Goal: Navigation & Orientation: Find specific page/section

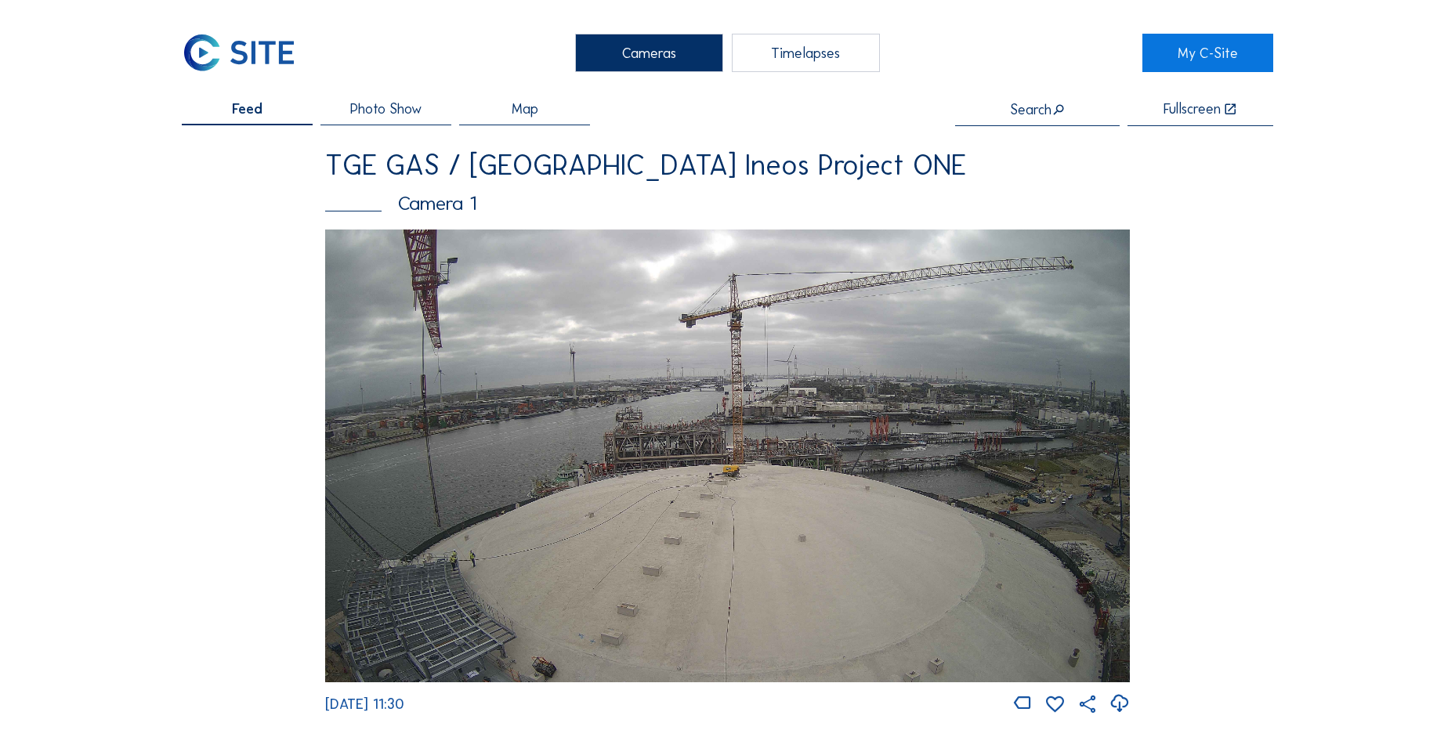
scroll to position [2272, 0]
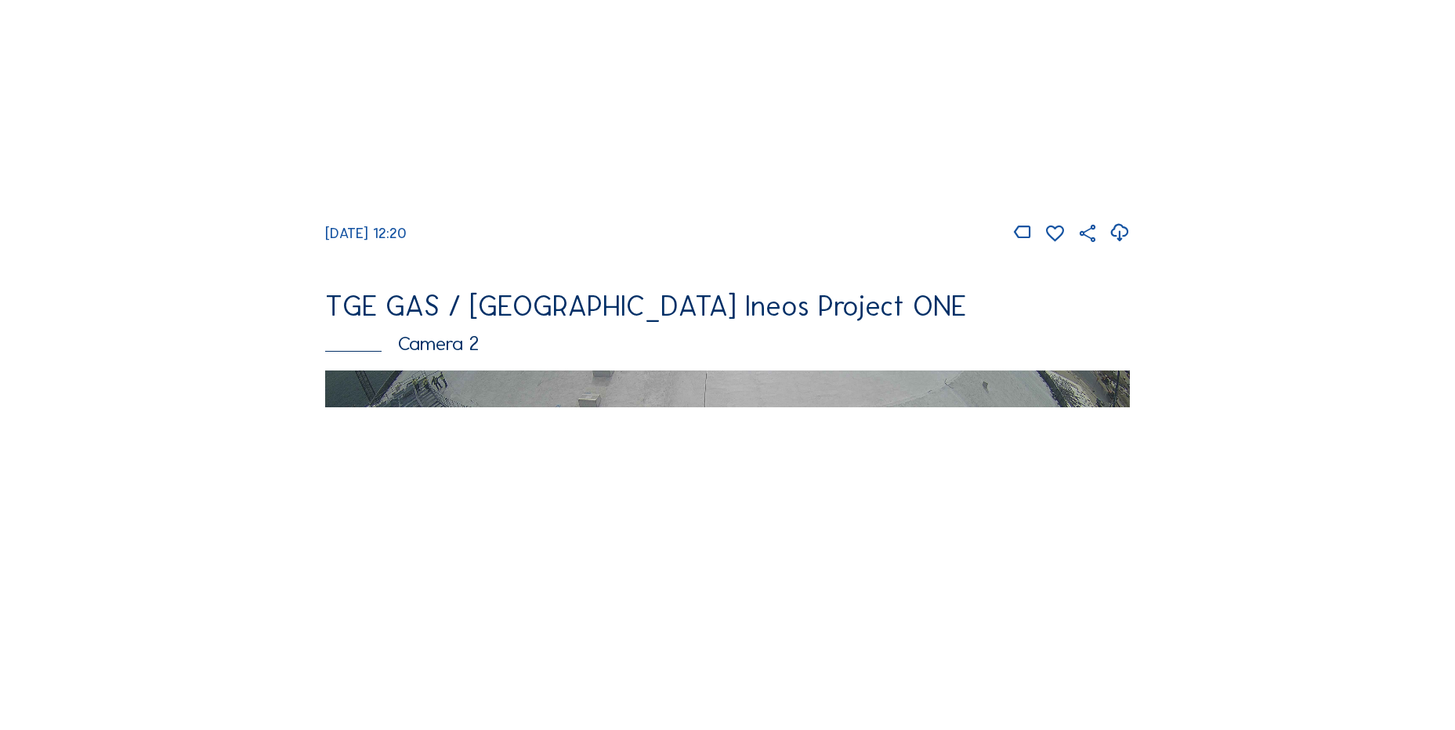
scroll to position [548, 0]
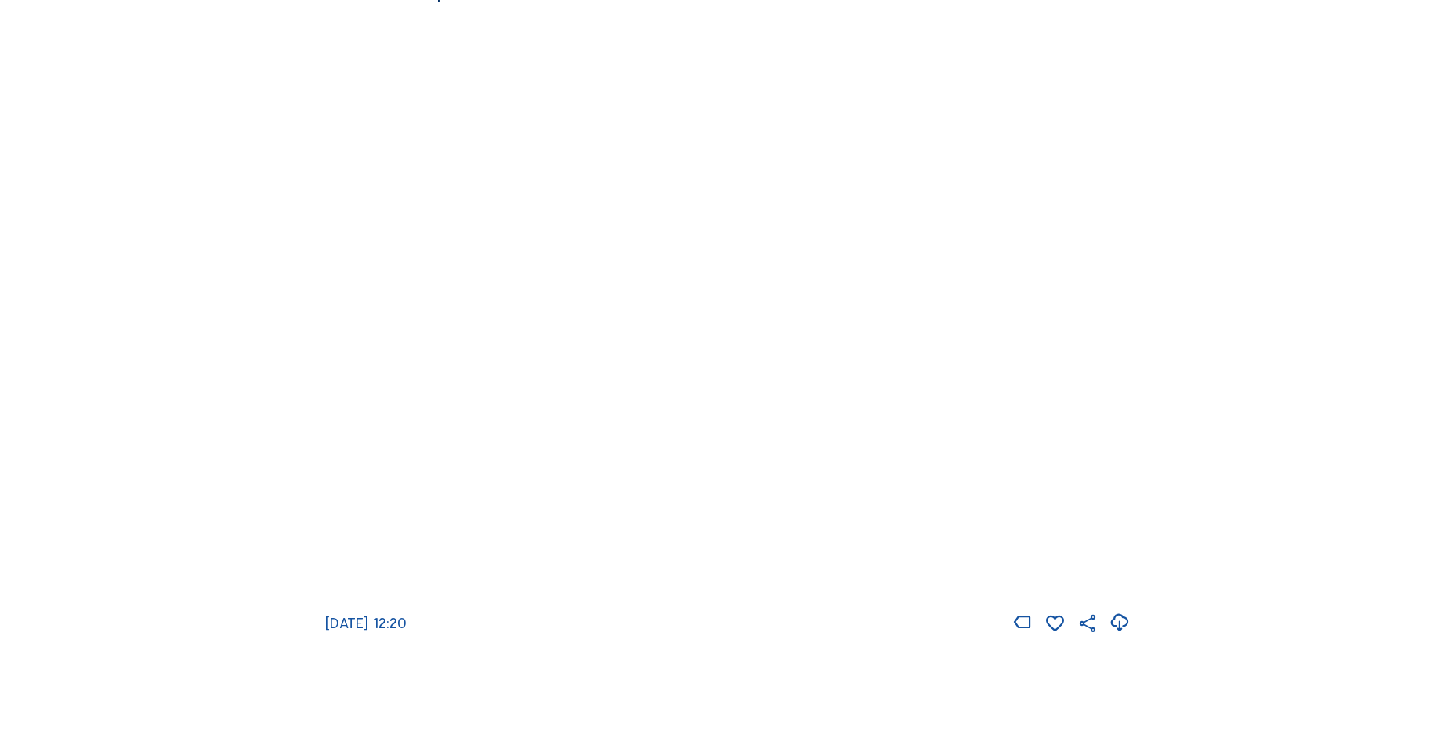
scroll to position [2272, 0]
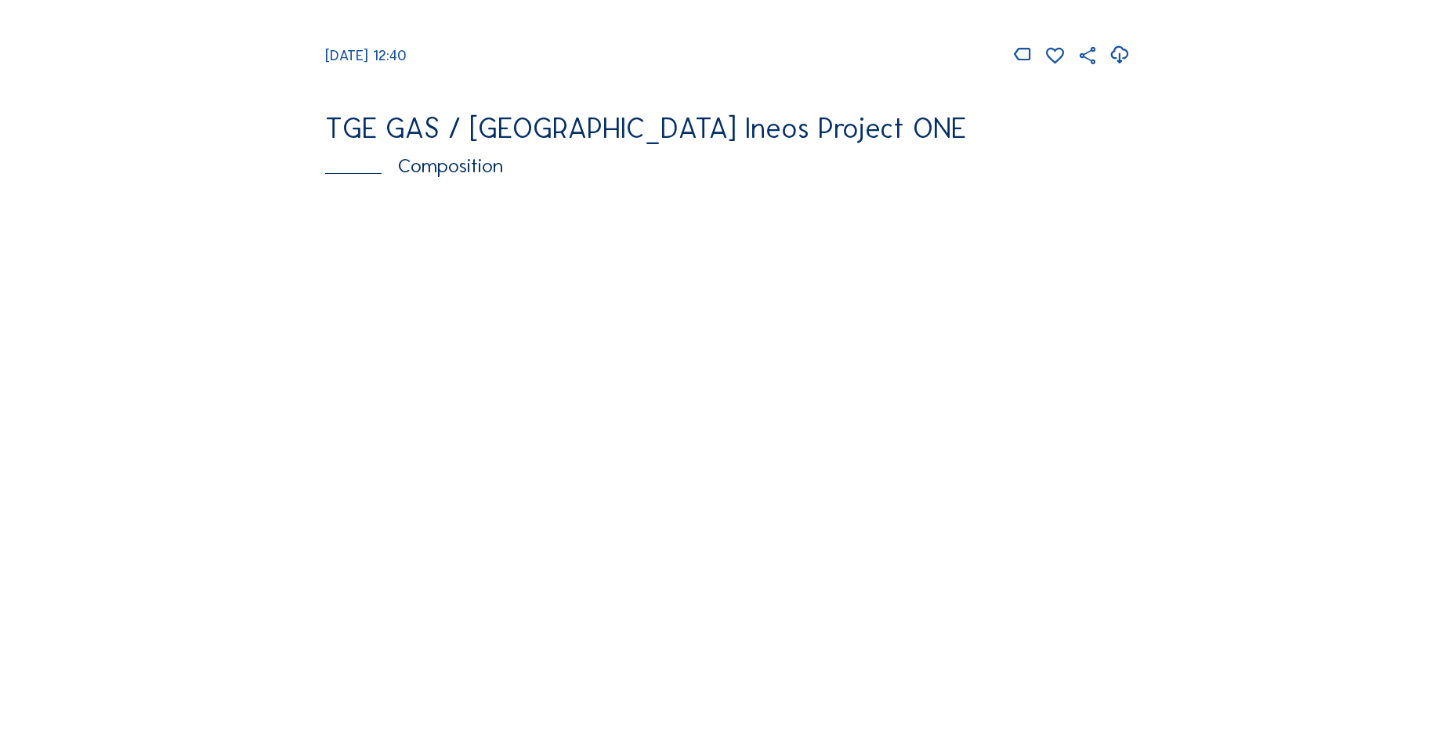
scroll to position [2194, 0]
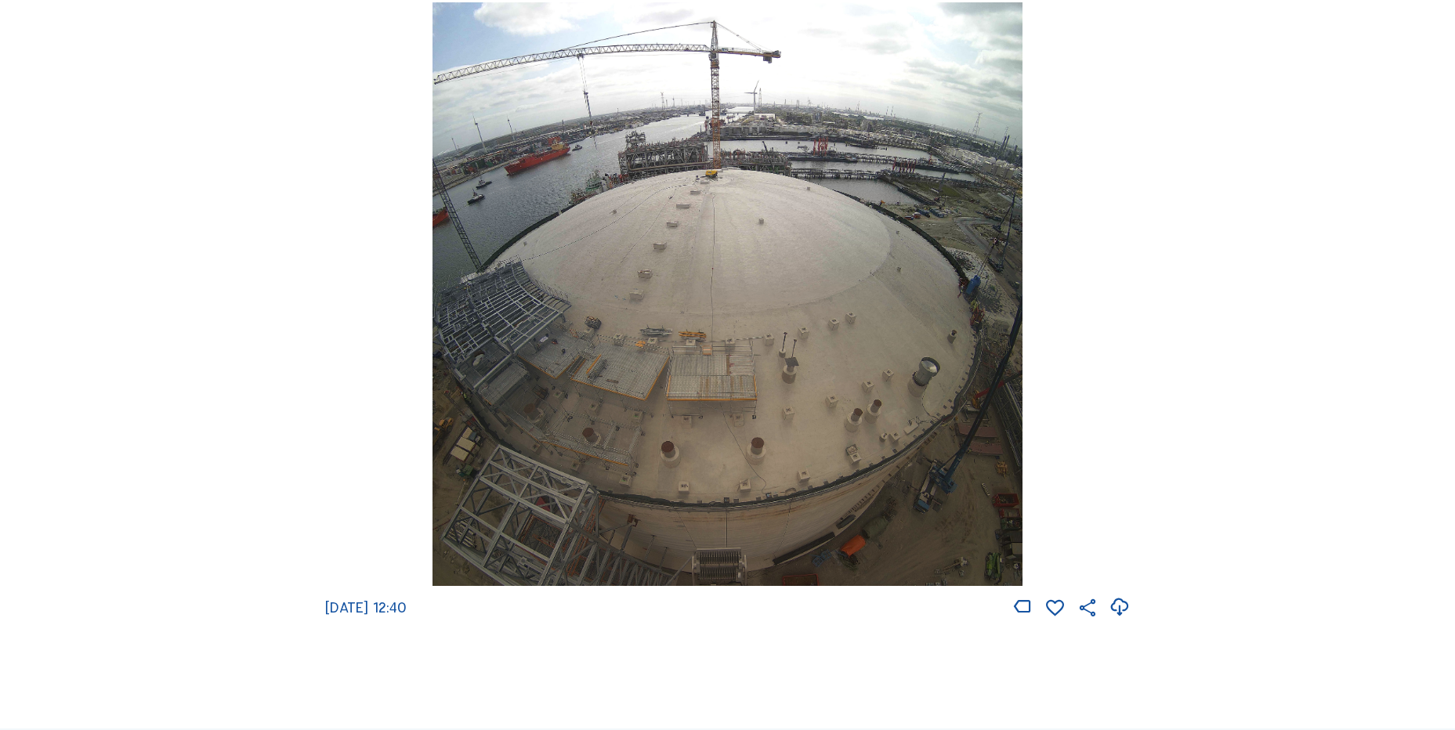
click at [1116, 620] on icon at bounding box center [1119, 608] width 21 height 26
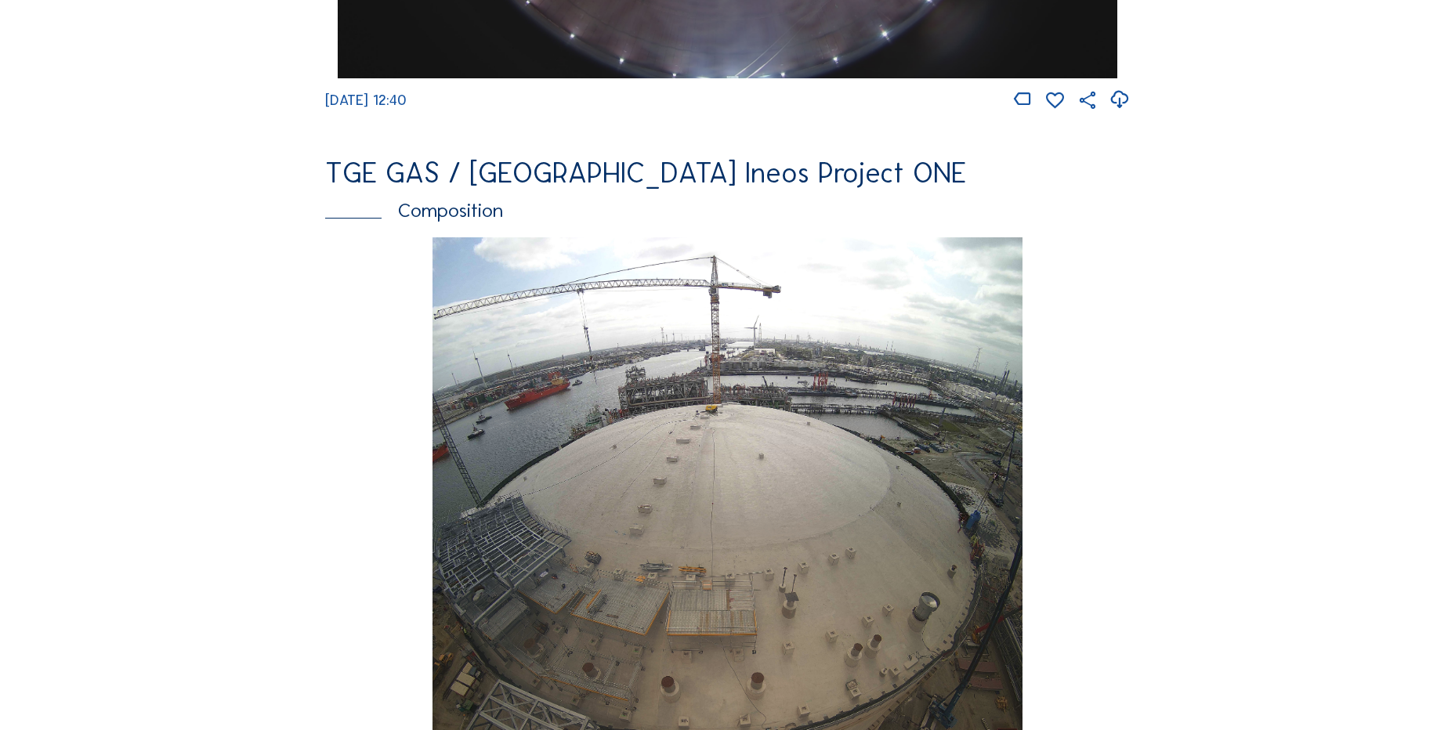
scroll to position [1410, 0]
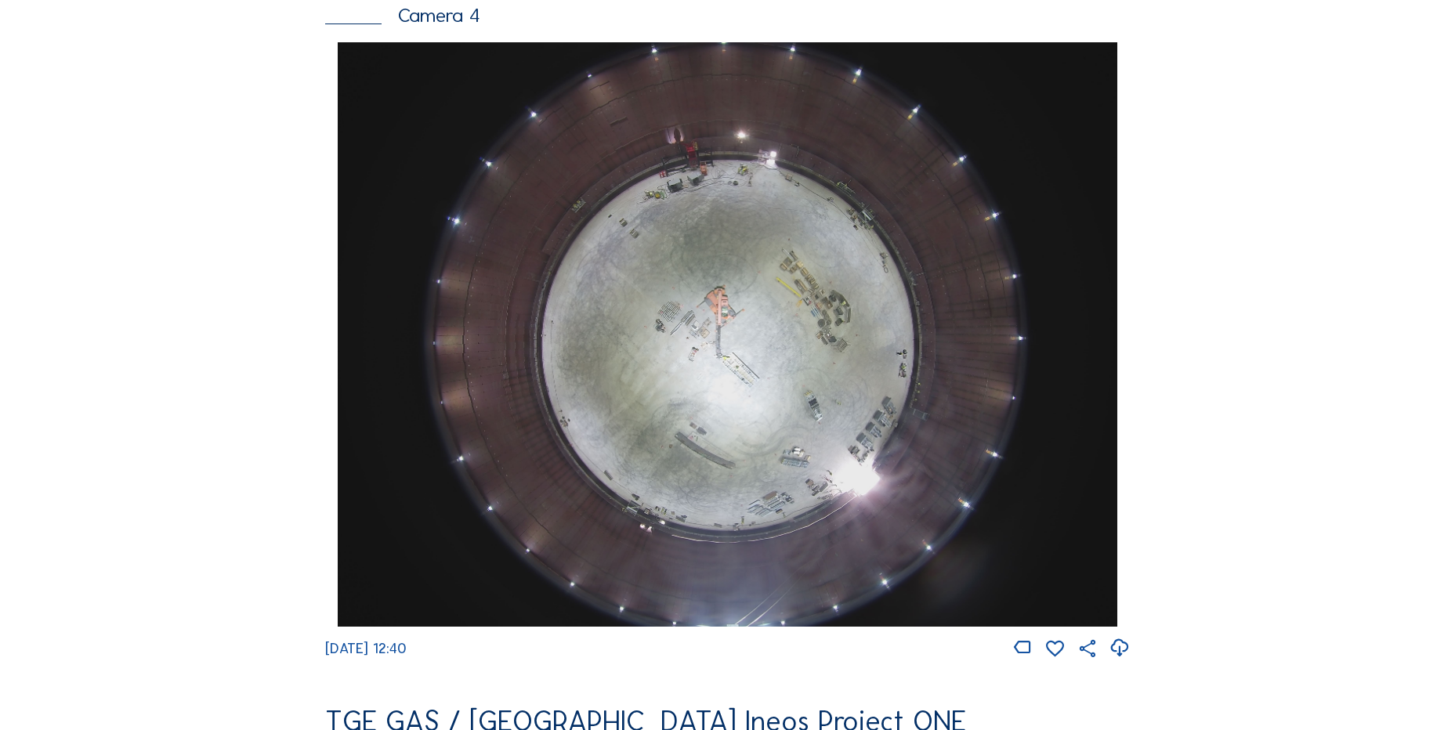
click at [1119, 659] on icon at bounding box center [1119, 648] width 21 height 26
click at [263, 268] on div "Feed Photo Show Map Search Fullscreen TGE GAS / Antwerpen Ineos Project ONE Cam…" at bounding box center [727, 47] width 1091 height 2711
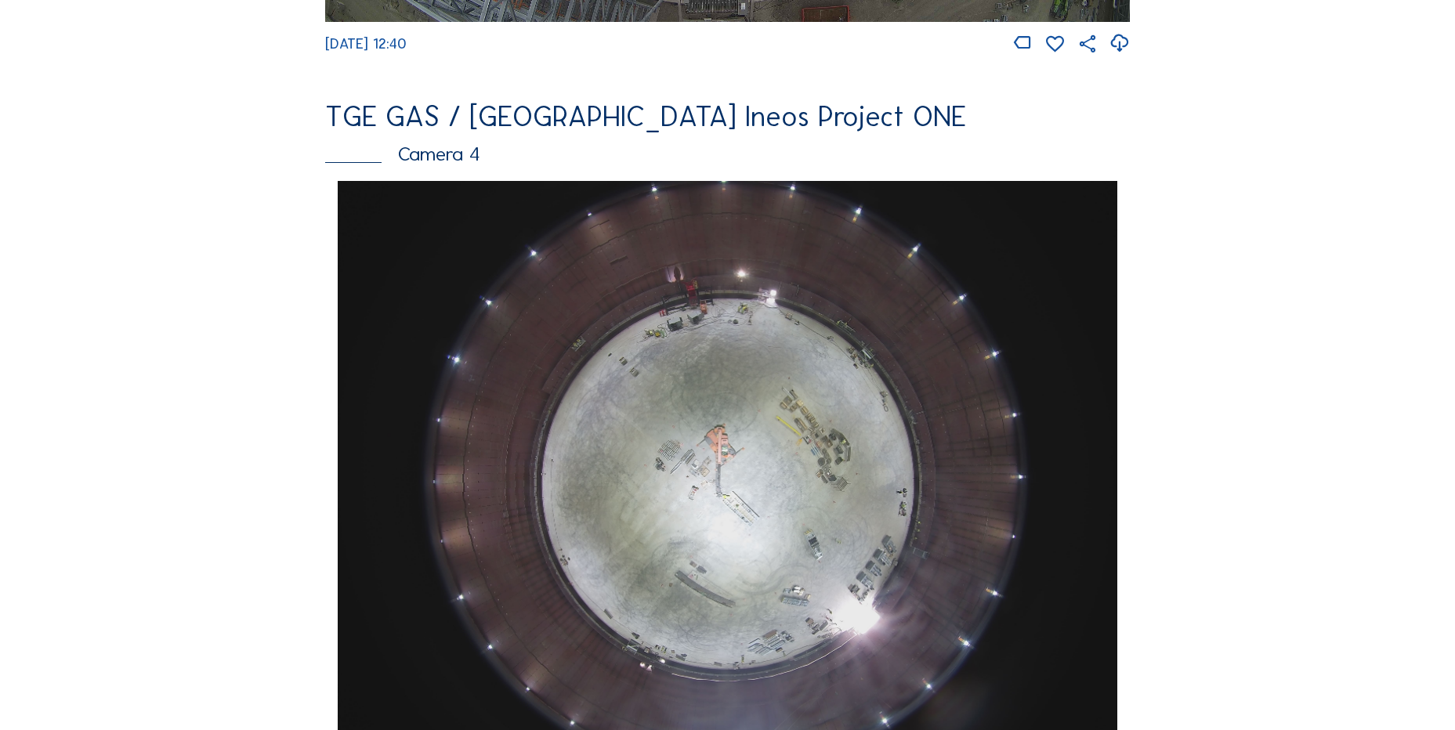
scroll to position [1253, 0]
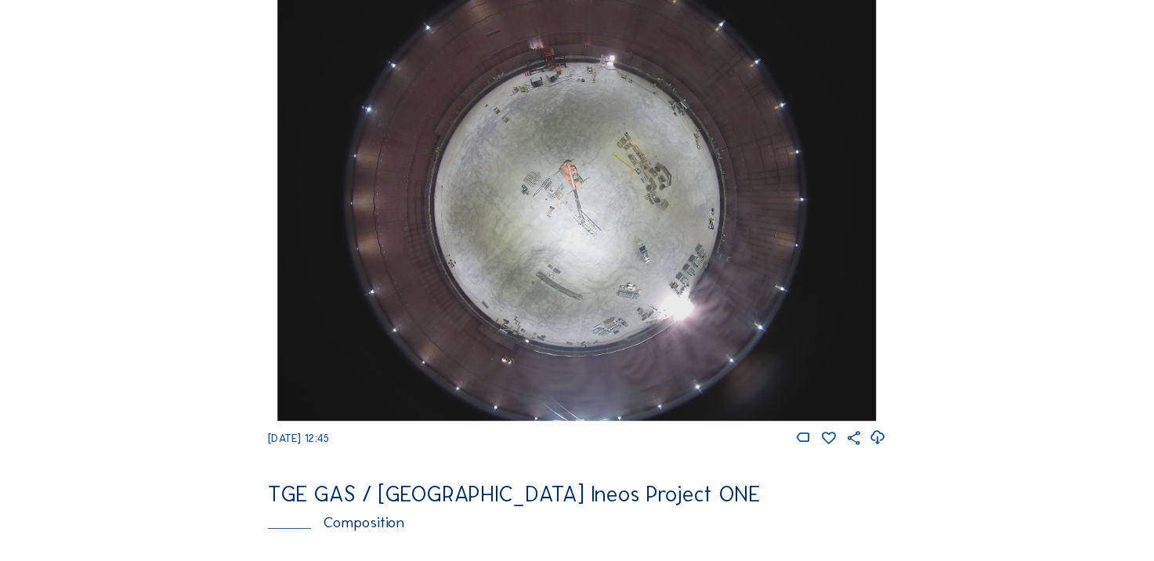
scroll to position [1645, 0]
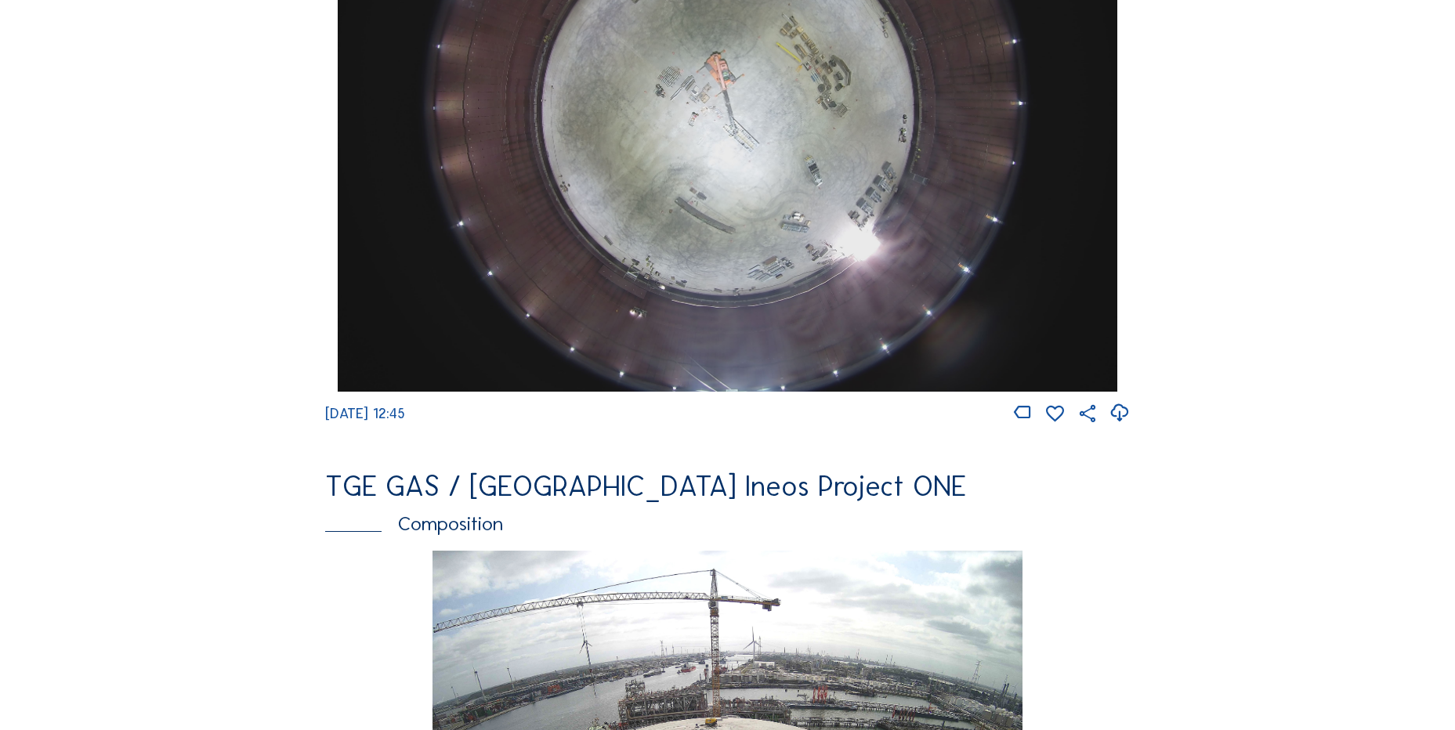
click at [1130, 426] on icon at bounding box center [1119, 413] width 21 height 26
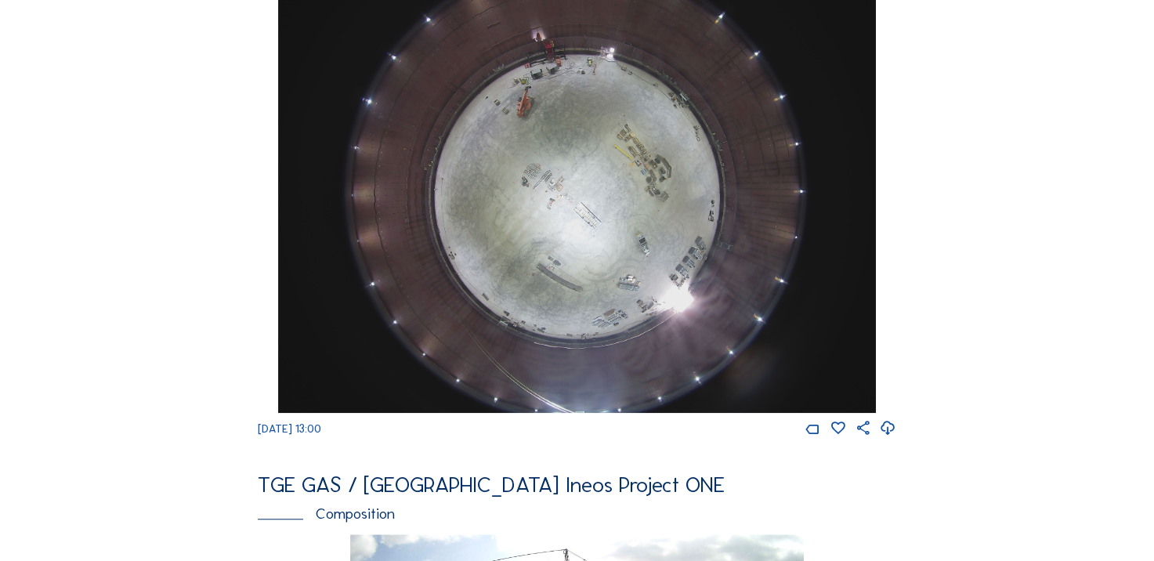
scroll to position [1175, 0]
click at [887, 438] on icon at bounding box center [888, 428] width 16 height 20
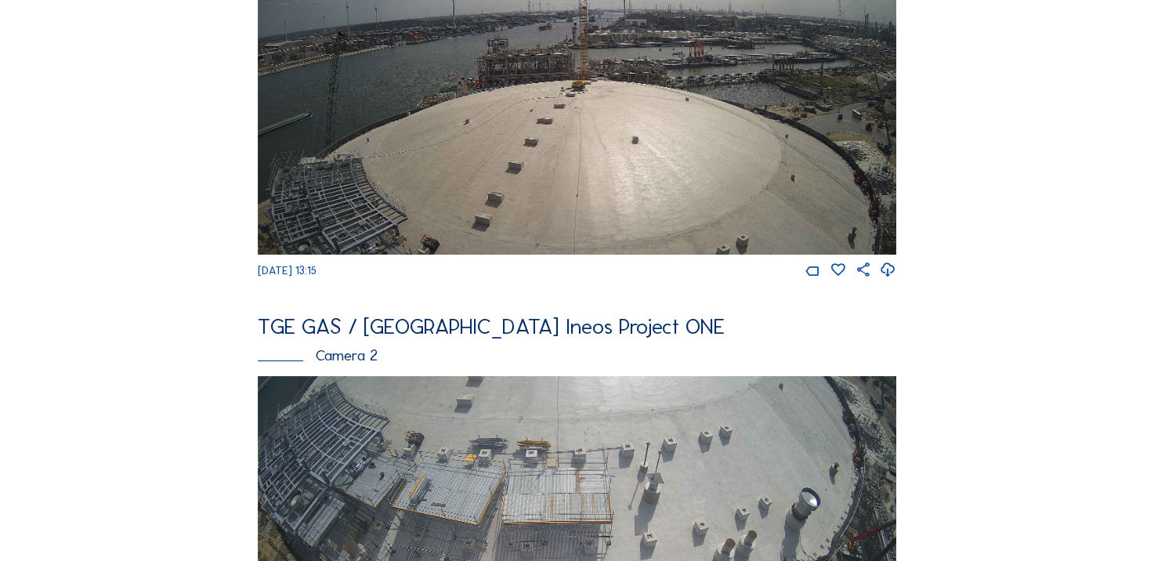
scroll to position [235, 0]
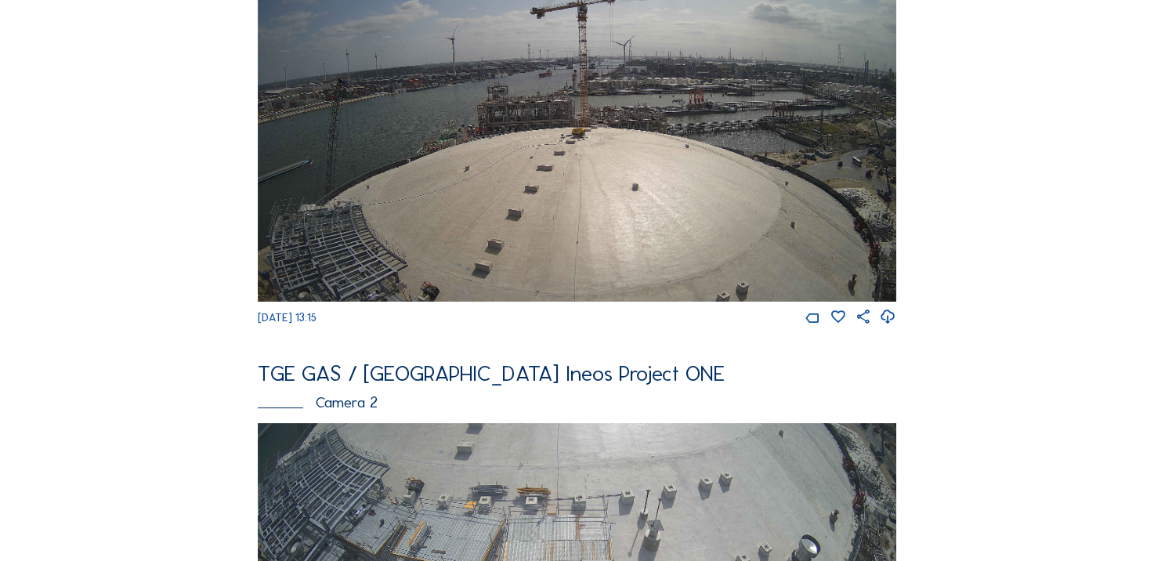
click at [896, 327] on icon at bounding box center [888, 317] width 16 height 20
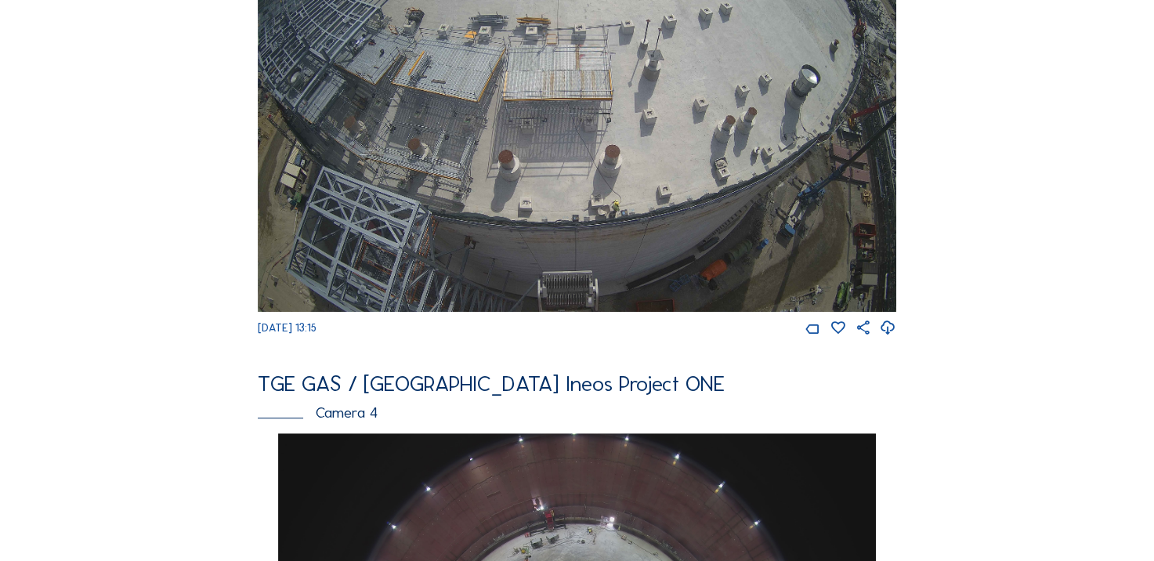
click at [208, 215] on div "Feed Photo Show Map Search Fullscreen TGE GAS / Antwerpen Ineos Project ONE Cam…" at bounding box center [577, 425] width 866 height 2103
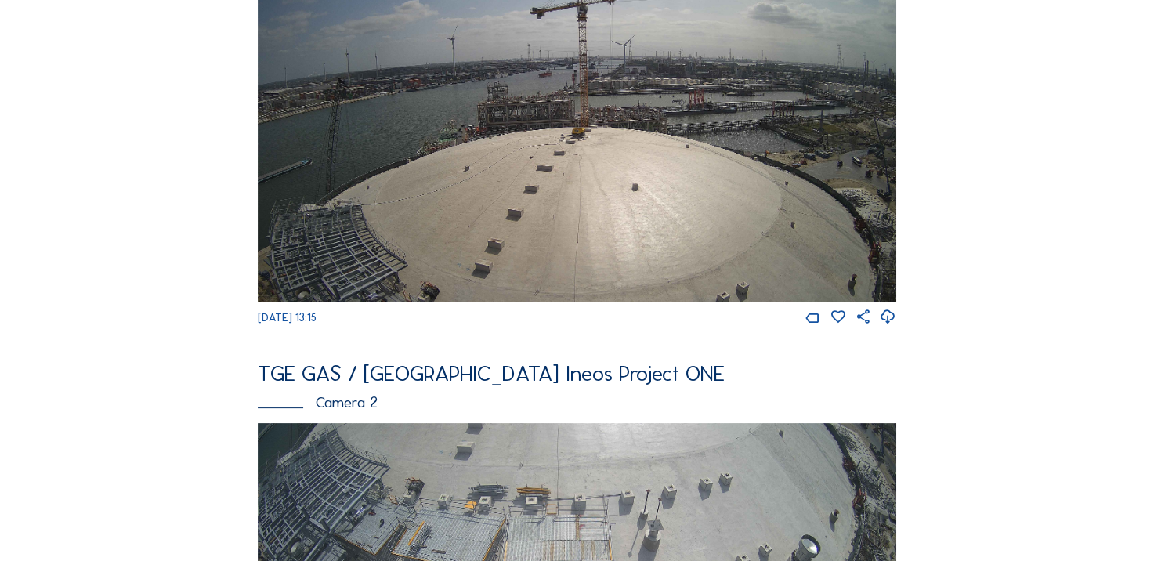
click at [454, 161] on img at bounding box center [577, 122] width 638 height 359
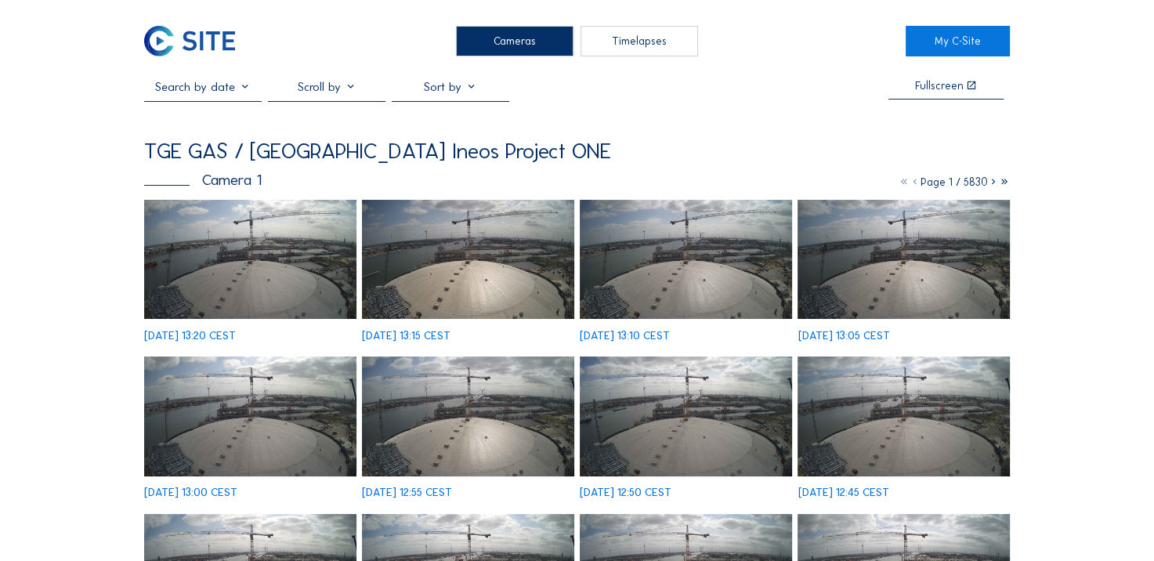
click at [230, 244] on img at bounding box center [250, 259] width 212 height 119
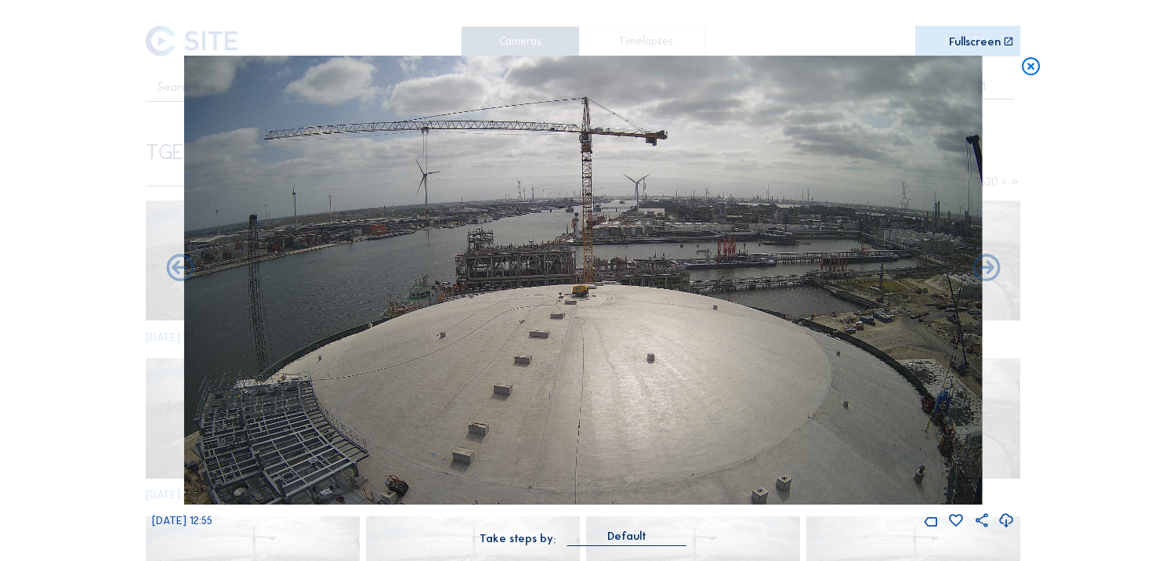
click at [1003, 520] on icon at bounding box center [1006, 521] width 16 height 20
click at [100, 194] on div "Scroll to travel through time | Press 'Alt' Button + Scroll to Zoom | Click and…" at bounding box center [583, 280] width 1166 height 561
click at [1027, 72] on icon at bounding box center [1031, 67] width 22 height 23
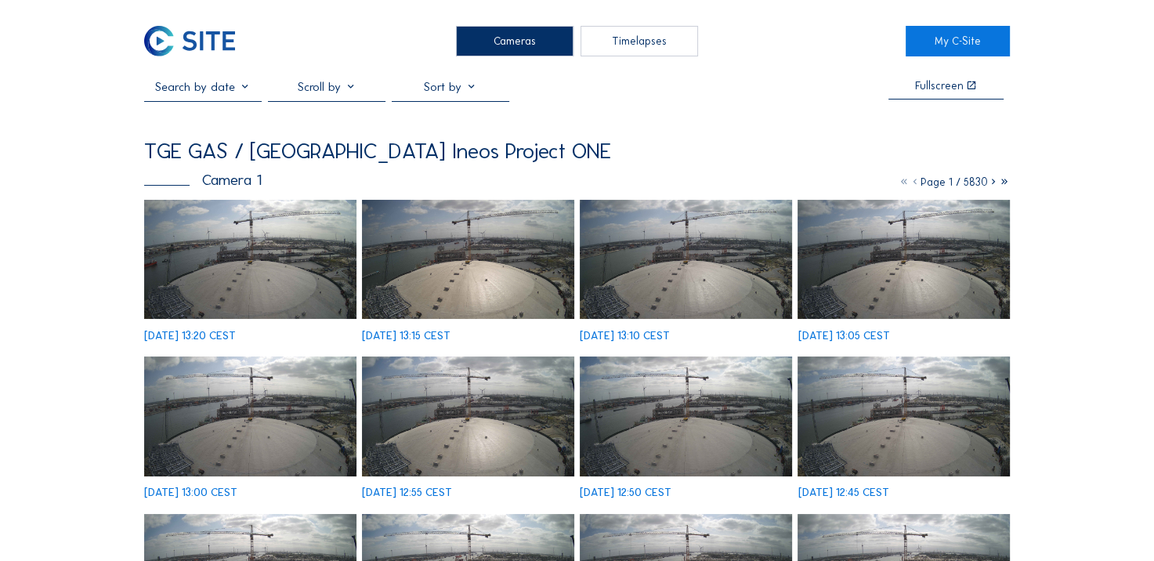
click at [191, 34] on img at bounding box center [189, 41] width 91 height 31
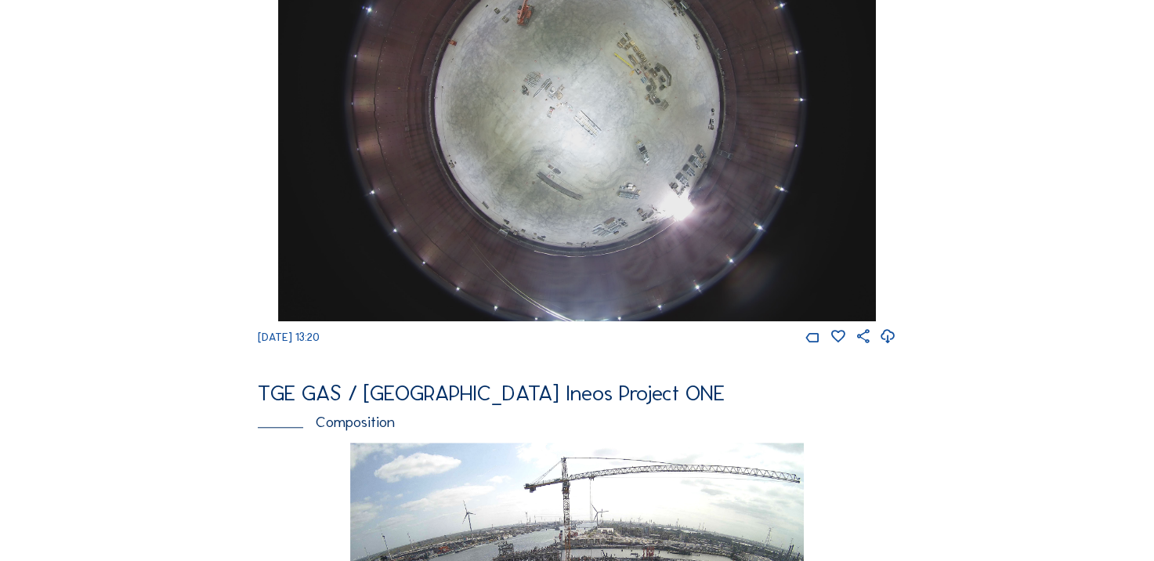
scroll to position [1175, 0]
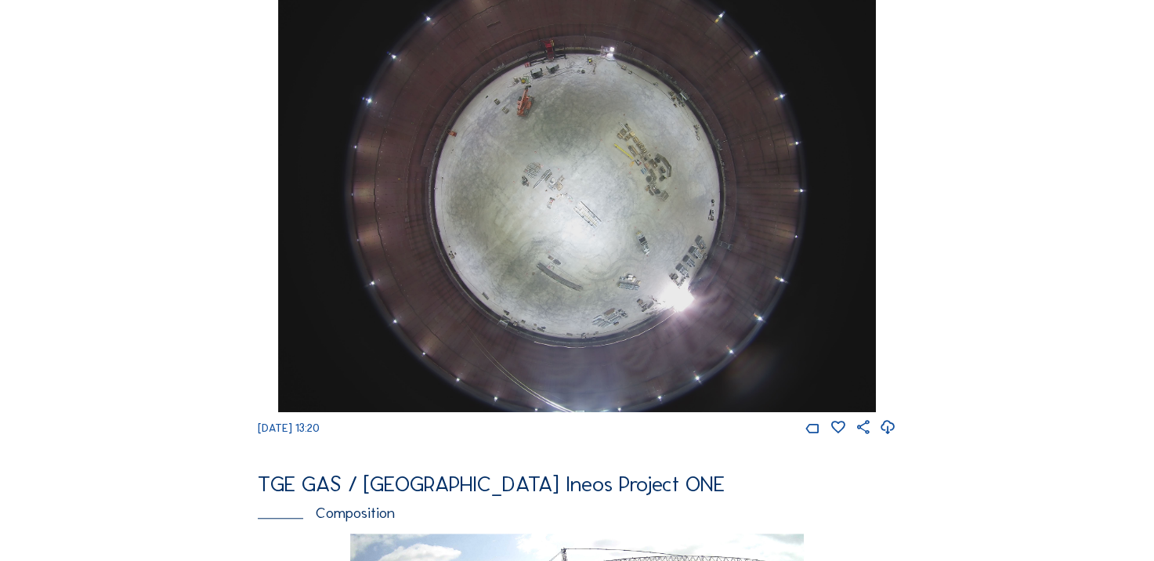
click at [890, 438] on icon at bounding box center [888, 428] width 16 height 20
click at [273, 262] on div "We 20 Aug 2025 13:20" at bounding box center [577, 199] width 638 height 473
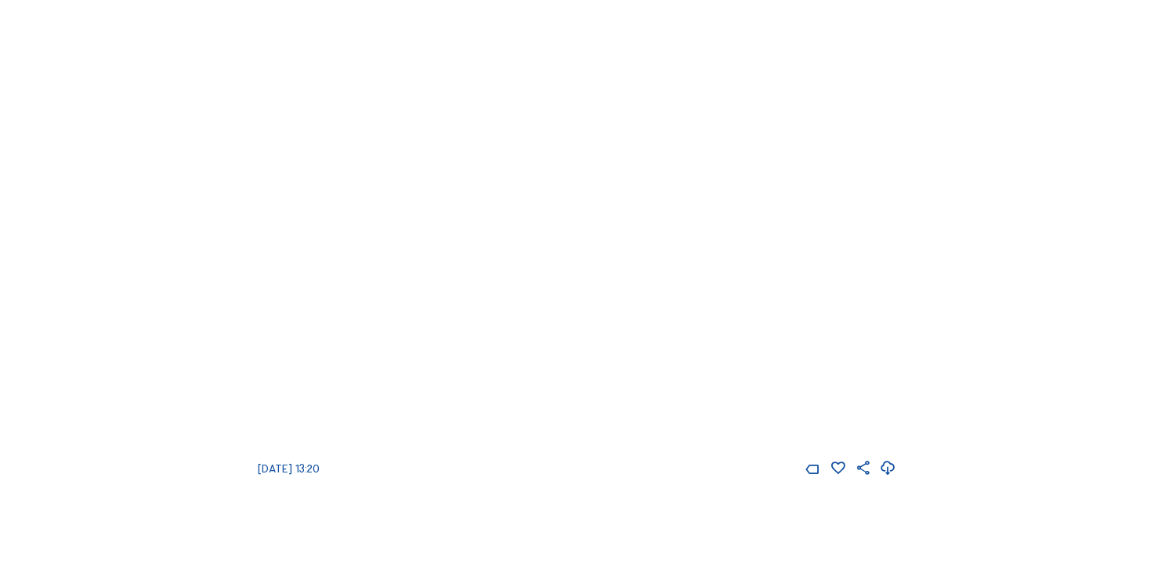
scroll to position [1724, 0]
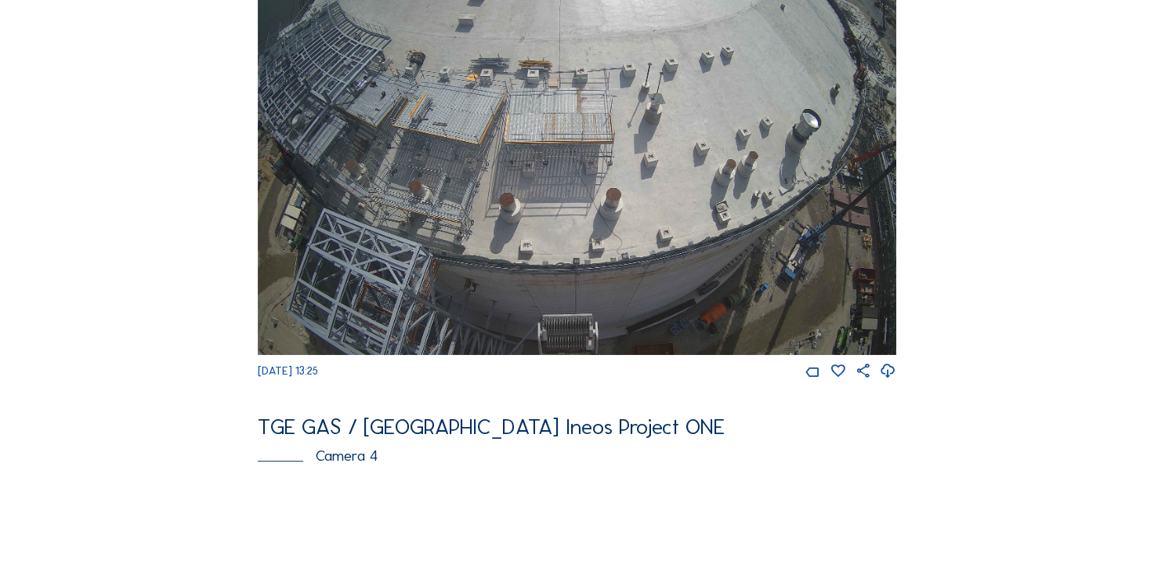
scroll to position [548, 0]
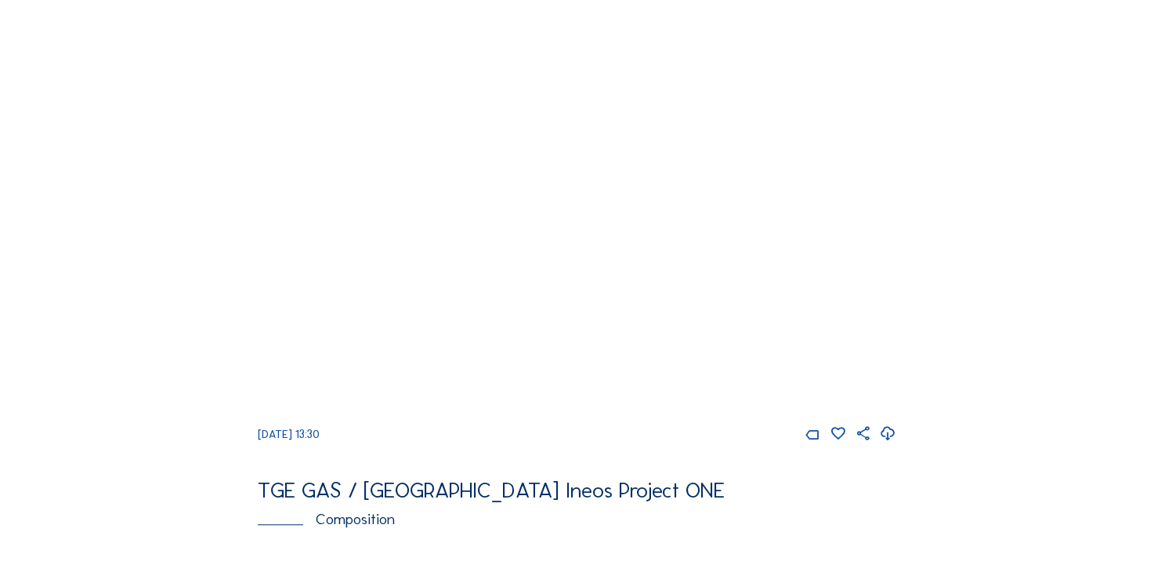
scroll to position [1332, 0]
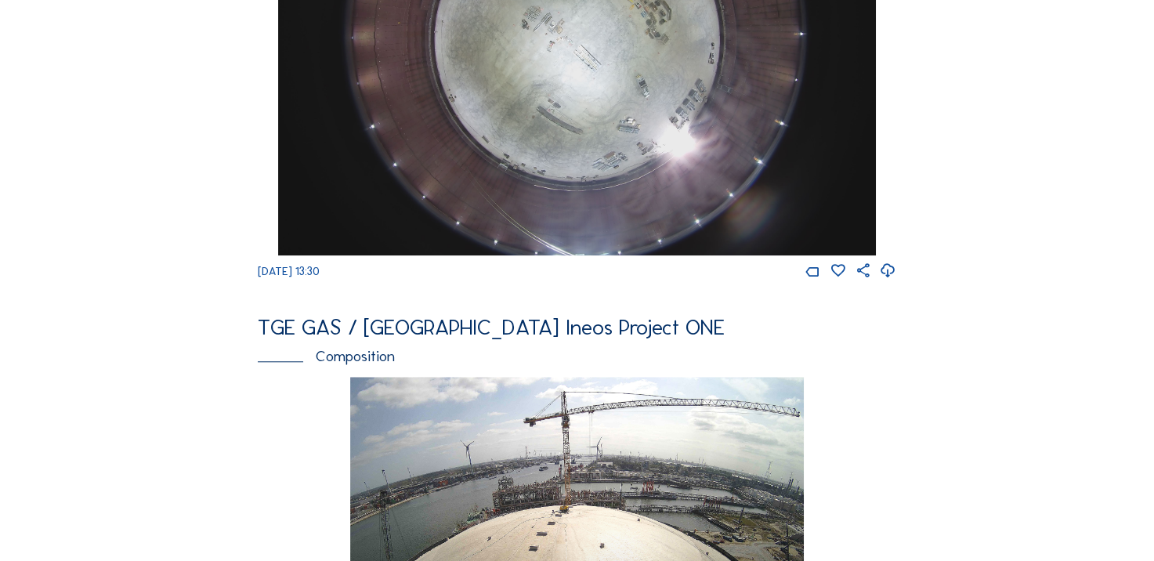
drag, startPoint x: 68, startPoint y: 253, endPoint x: 157, endPoint y: 197, distance: 104.6
click at [72, 252] on div "Cameras Timelapses My C-Site Feed Photo Show Map Search Fullscreen TGE GAS / An…" at bounding box center [577, 23] width 1154 height 2710
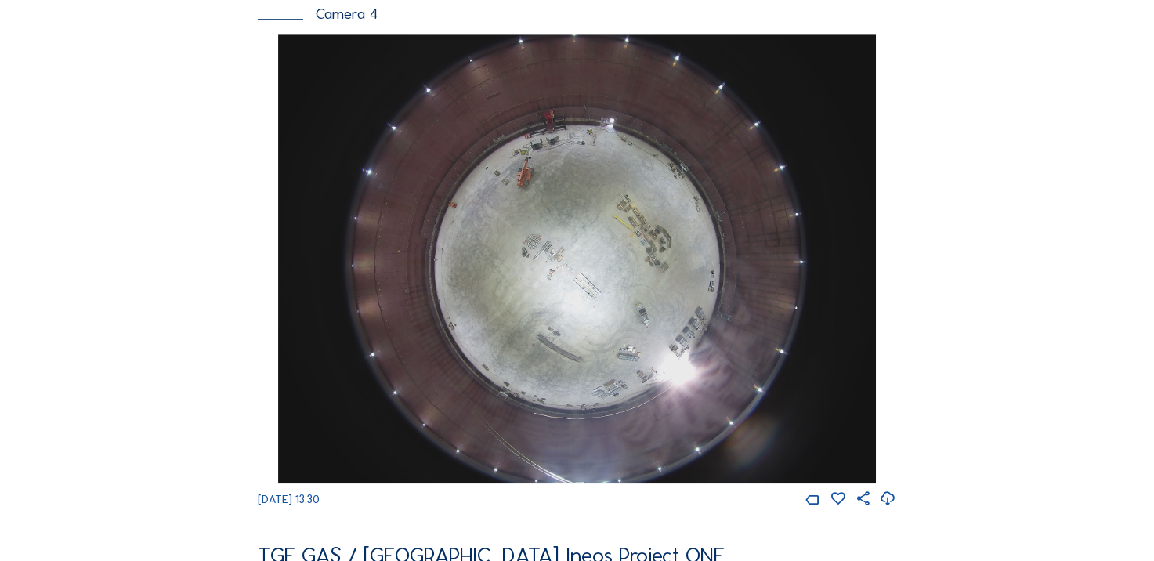
scroll to position [1097, 0]
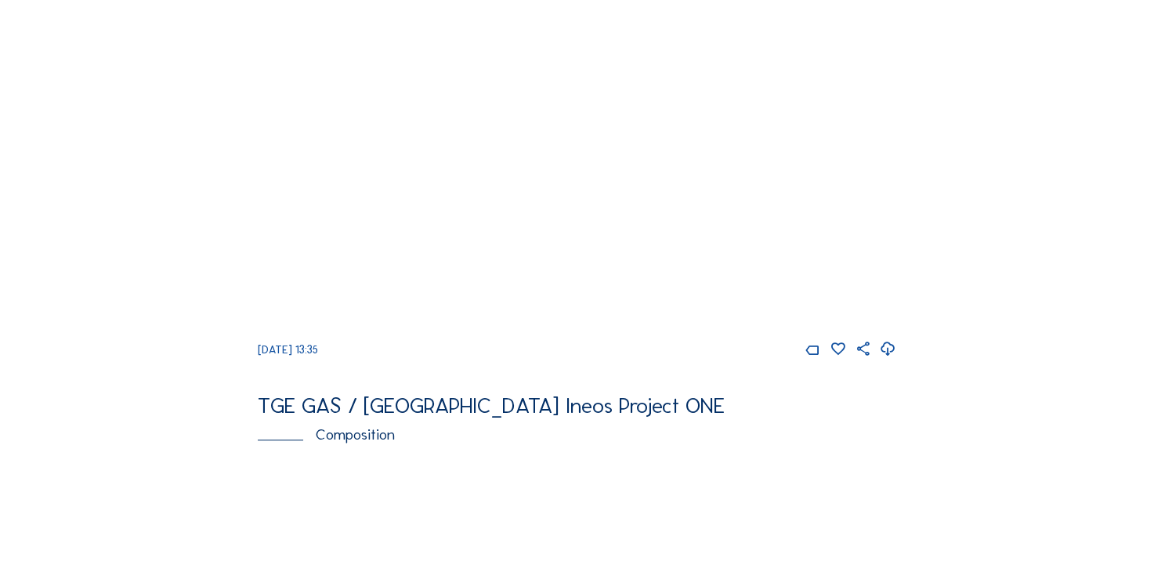
scroll to position [1175, 0]
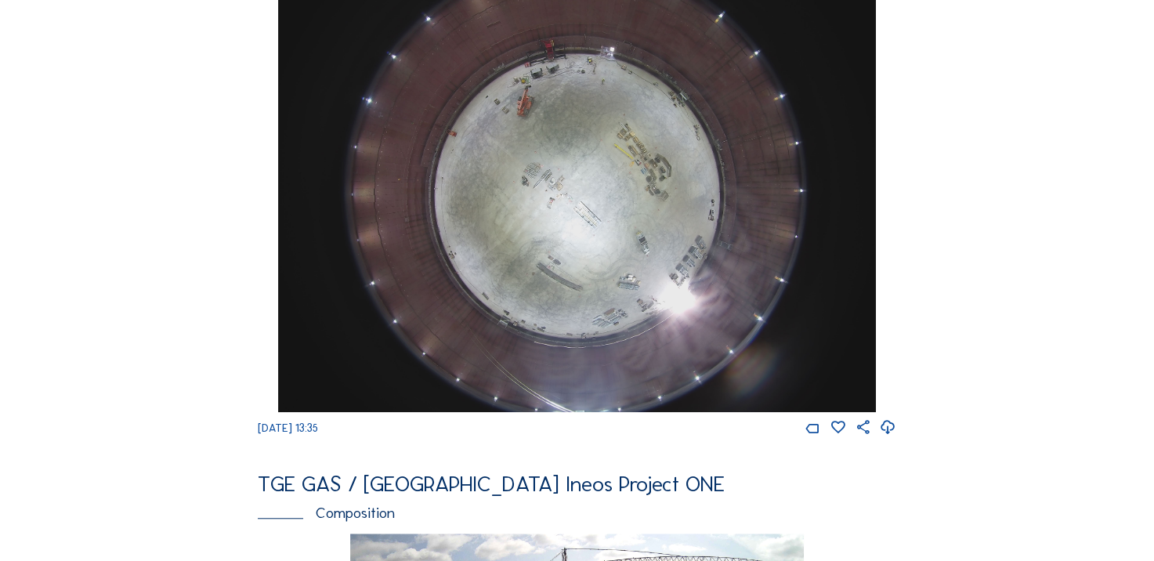
click at [1036, 229] on div "Cameras Timelapses My C-Site Feed Photo Show Map Search Fullscreen TGE GAS / [G…" at bounding box center [577, 180] width 1154 height 2710
click at [892, 438] on icon at bounding box center [888, 428] width 16 height 20
click at [118, 268] on div "Cameras Timelapses My C-Site Feed Photo Show Map Search Fullscreen TGE GAS / An…" at bounding box center [577, 180] width 1154 height 2710
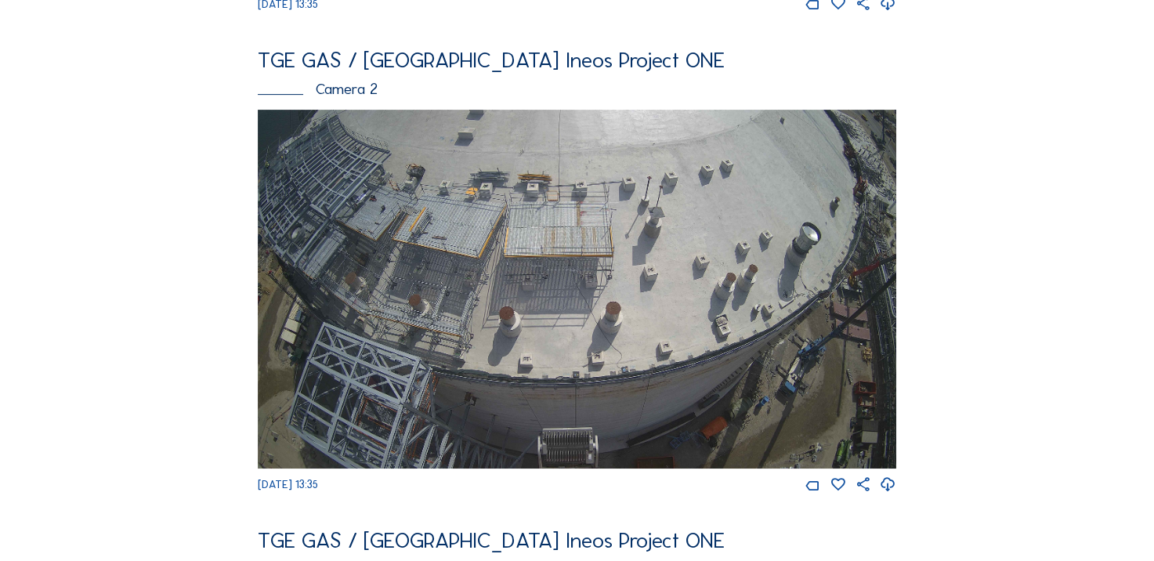
scroll to position [627, 0]
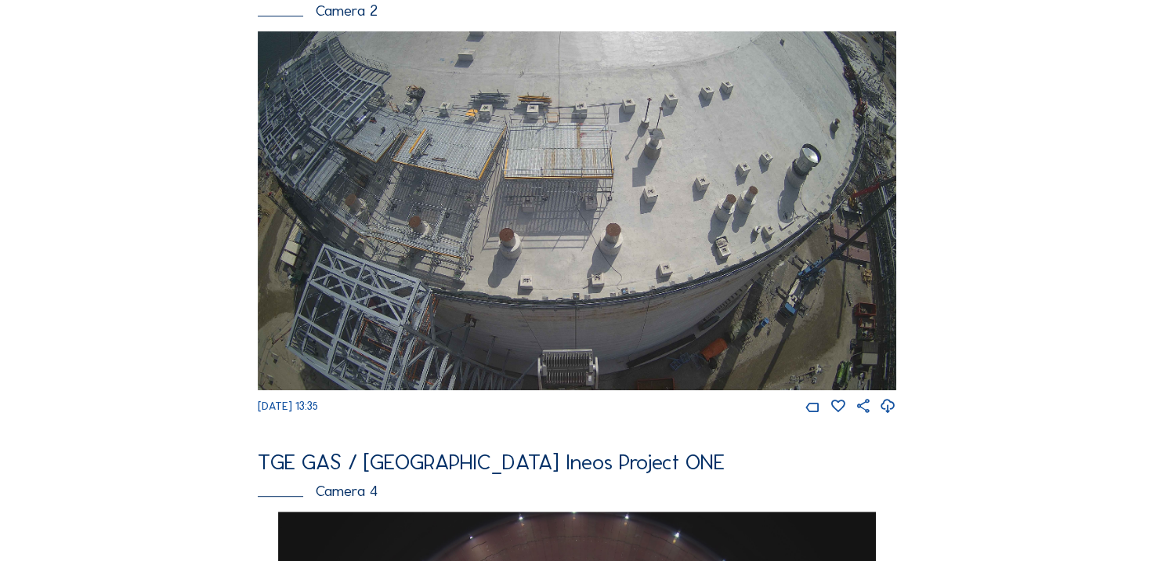
click at [896, 417] on icon at bounding box center [888, 406] width 16 height 20
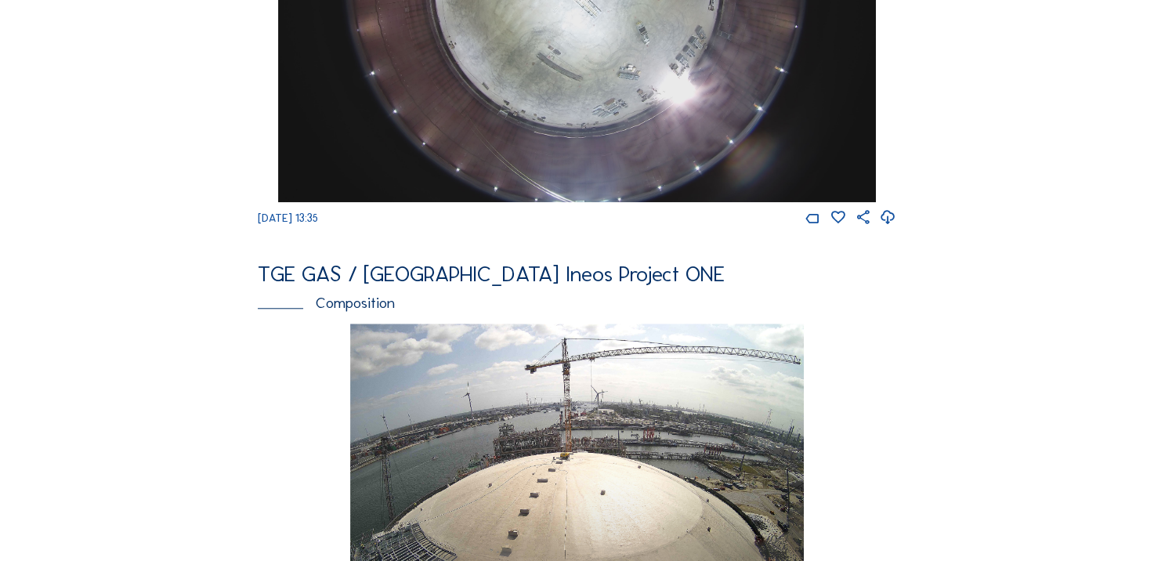
scroll to position [1175, 0]
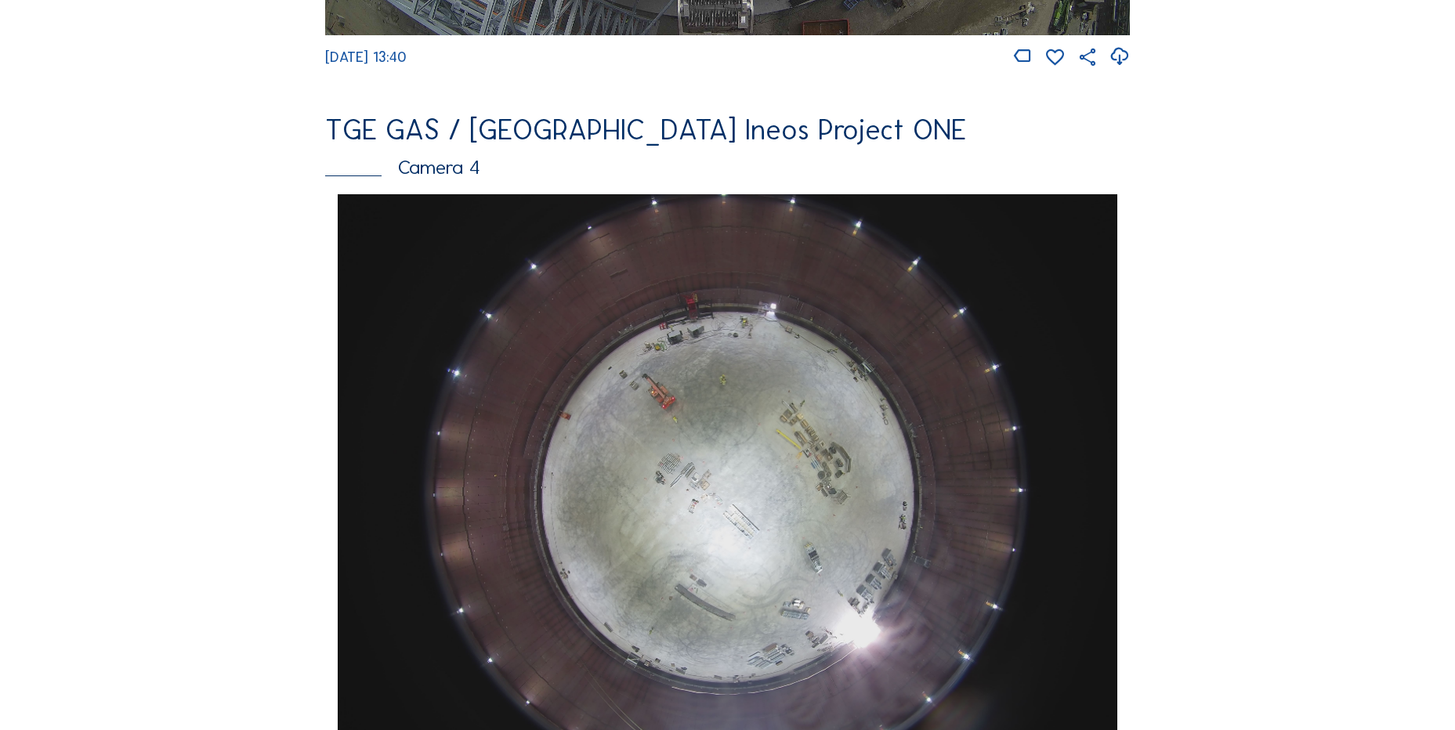
scroll to position [1410, 0]
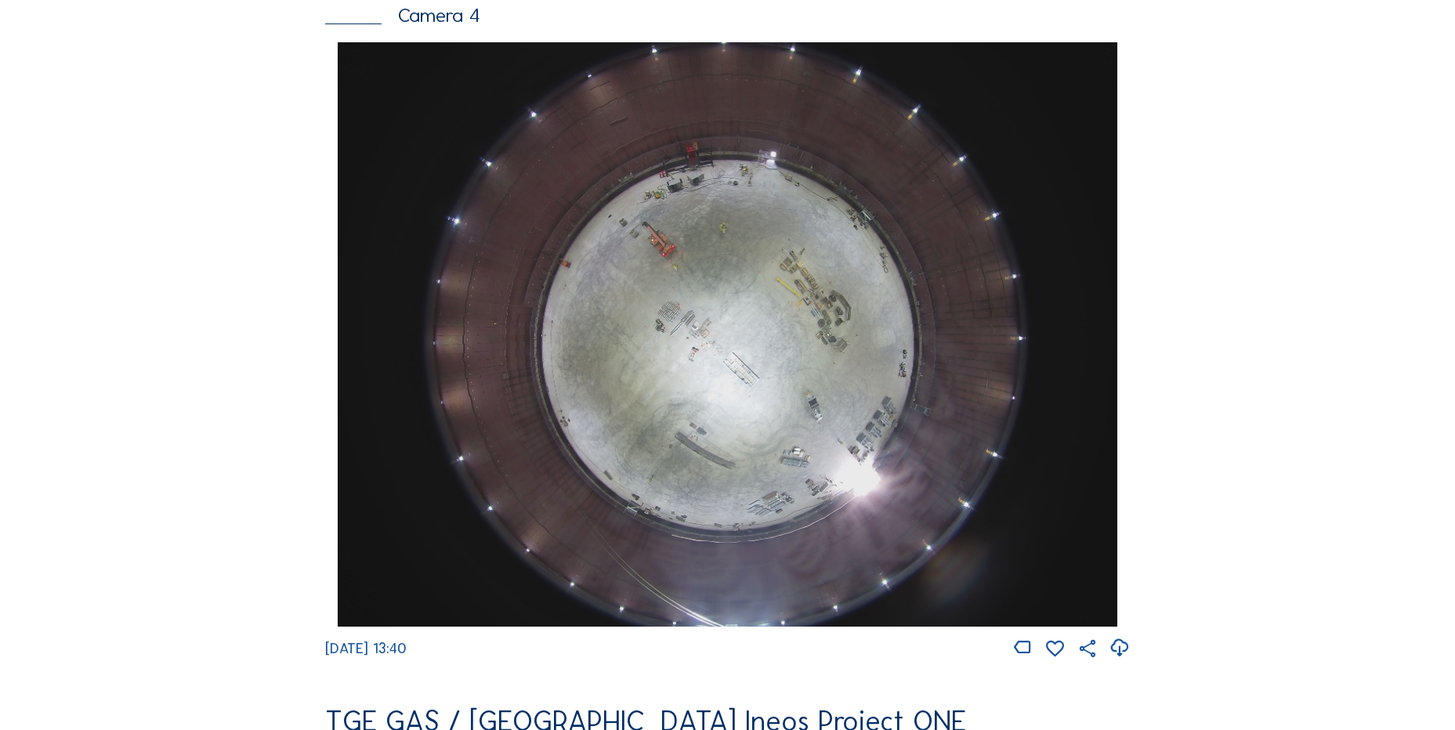
drag, startPoint x: 1128, startPoint y: 660, endPoint x: 1031, endPoint y: 638, distance: 99.6
click at [1128, 660] on icon at bounding box center [1119, 648] width 21 height 26
click at [214, 432] on div "Feed Photo Show Map Search Fullscreen TGE GAS / Antwerpen Ineos Project ONE Cam…" at bounding box center [727, 47] width 1091 height 2711
click at [44, 396] on div "Cameras Timelapses My C-Site Feed Photo Show Map Search Fullscreen TGE GAS / An…" at bounding box center [727, 340] width 1455 height 3500
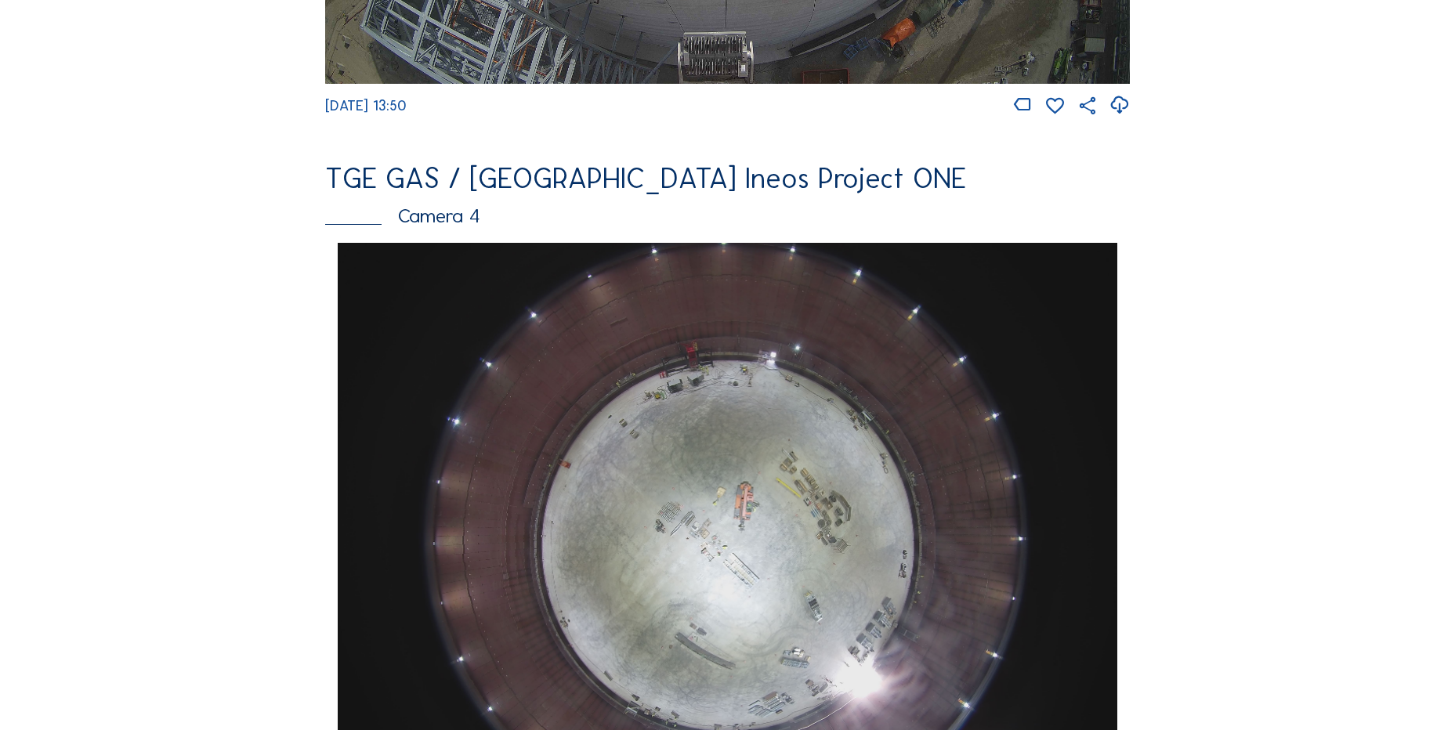
scroll to position [1410, 0]
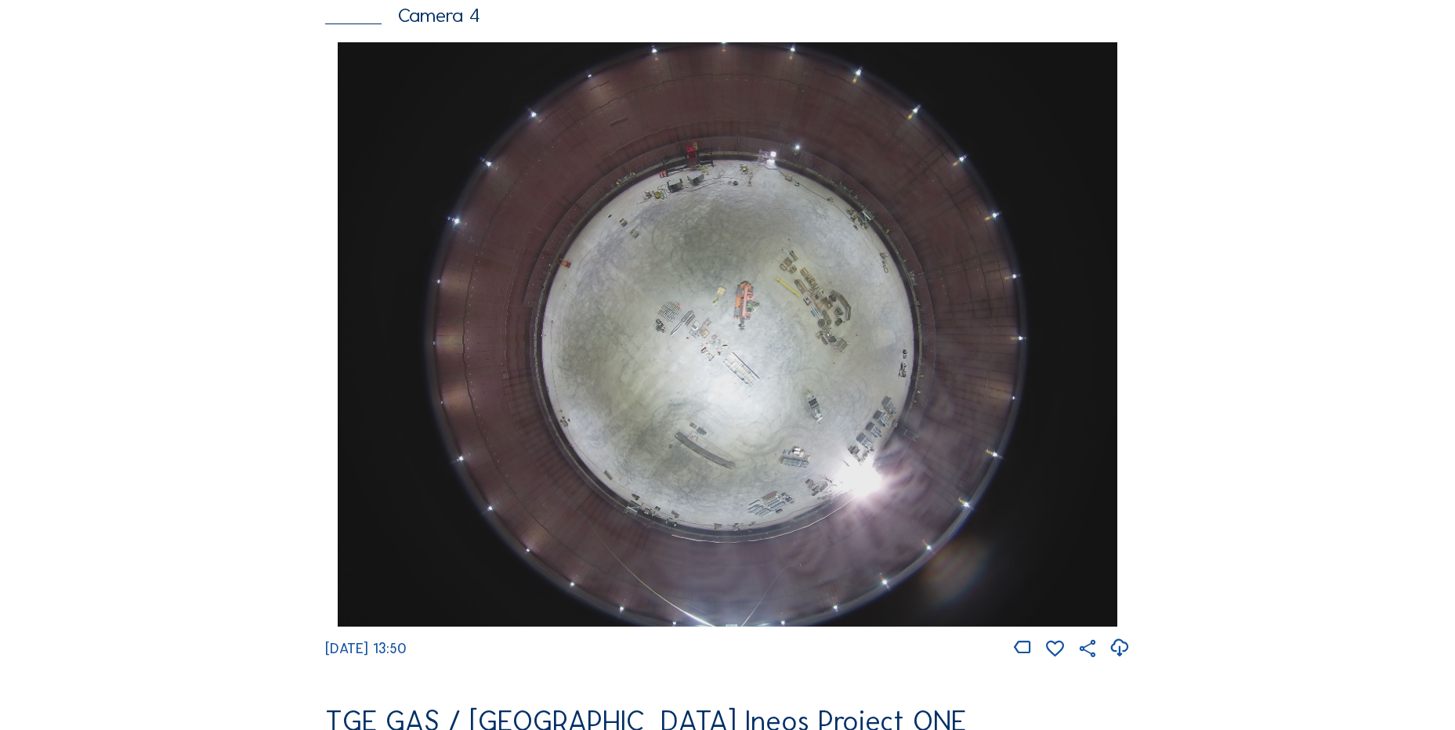
click at [1116, 661] on icon at bounding box center [1119, 648] width 21 height 26
click at [68, 376] on div "Cameras Timelapses My C-Site Feed Photo Show Map Search Fullscreen TGE GAS / [G…" at bounding box center [727, 340] width 1455 height 3500
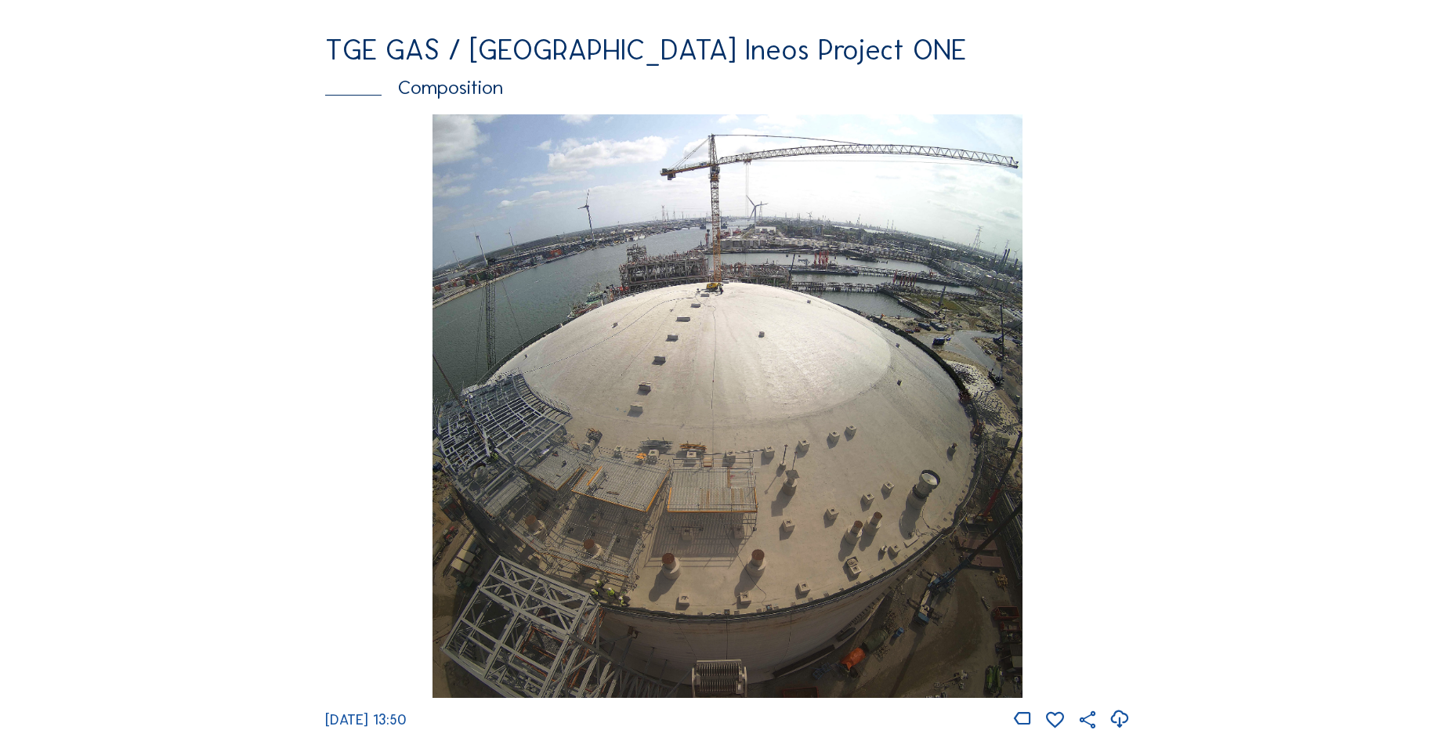
scroll to position [2350, 0]
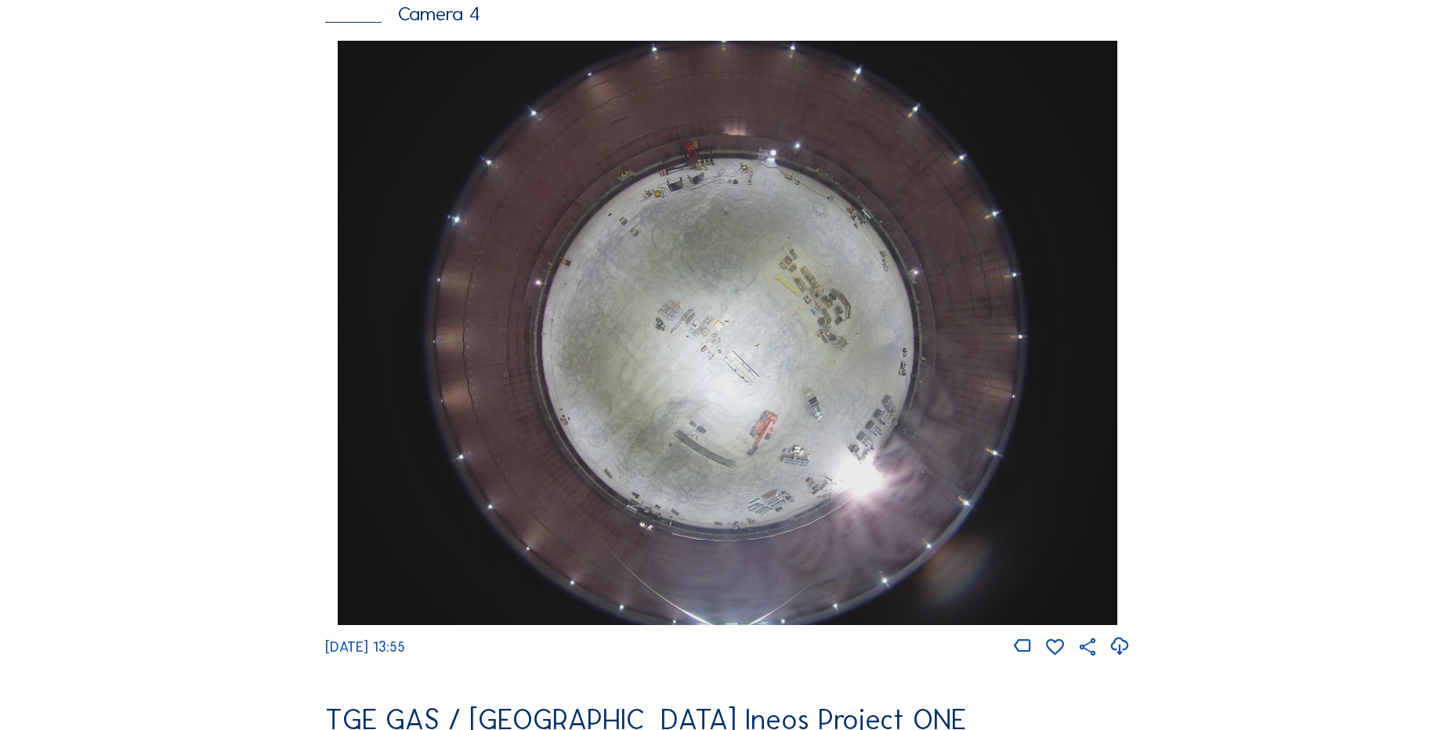
scroll to position [1410, 0]
